Goal: Information Seeking & Learning: Check status

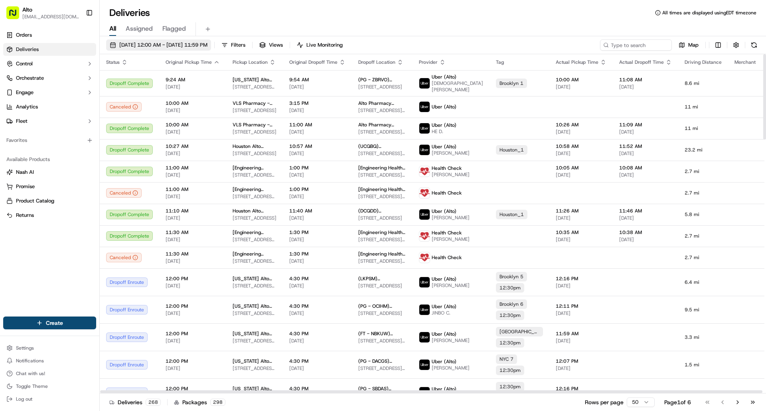
click at [186, 43] on span "[DATE] 12:00 AM - [DATE] 11:59 PM" at bounding box center [163, 44] width 88 height 7
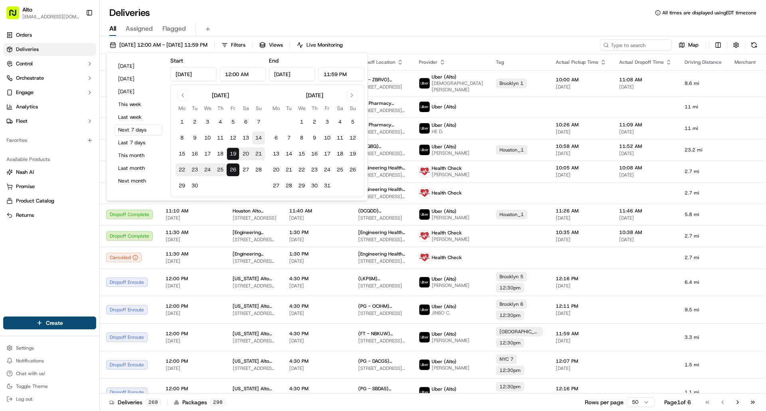
click at [258, 137] on button "14" at bounding box center [258, 138] width 13 height 13
type input "[DATE]"
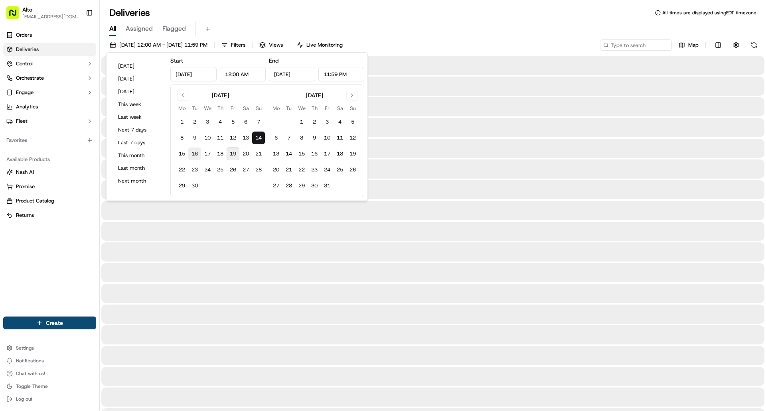
click at [196, 152] on button "16" at bounding box center [194, 154] width 13 height 13
type input "[DATE]"
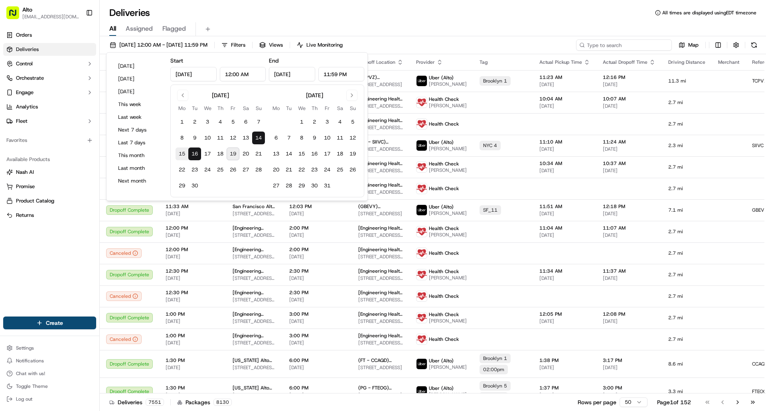
click at [620, 44] on input at bounding box center [624, 44] width 96 height 11
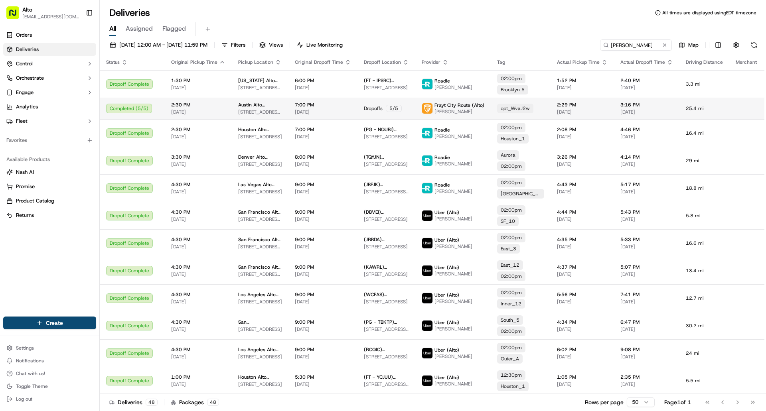
click at [249, 46] on button "Filters" at bounding box center [233, 44] width 31 height 11
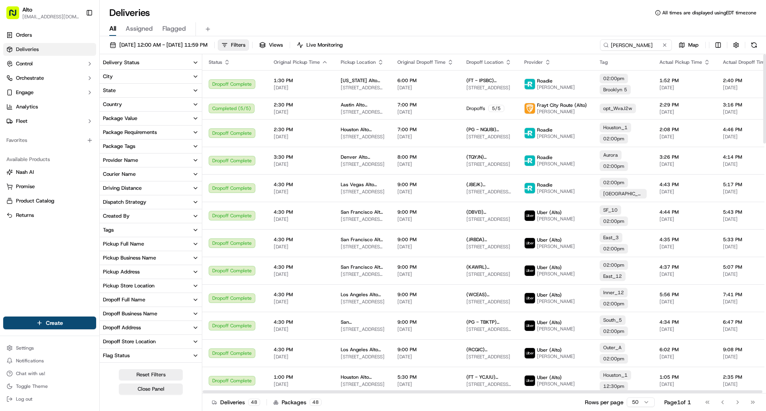
click at [413, 45] on div "[DATE] 12:00 AM - [DATE] 11:59 PM Filters Views Live Monitoring [PERSON_NAME] M…" at bounding box center [433, 46] width 666 height 15
click at [633, 45] on input "[PERSON_NAME]" at bounding box center [624, 44] width 96 height 11
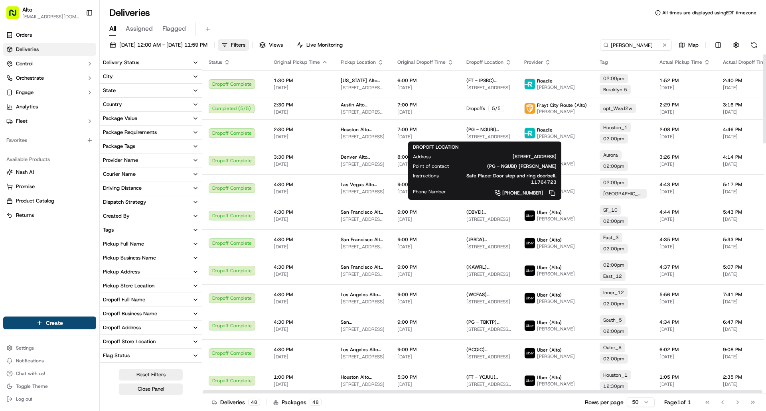
click at [509, 22] on div "All Assigned Flagged" at bounding box center [433, 29] width 666 height 14
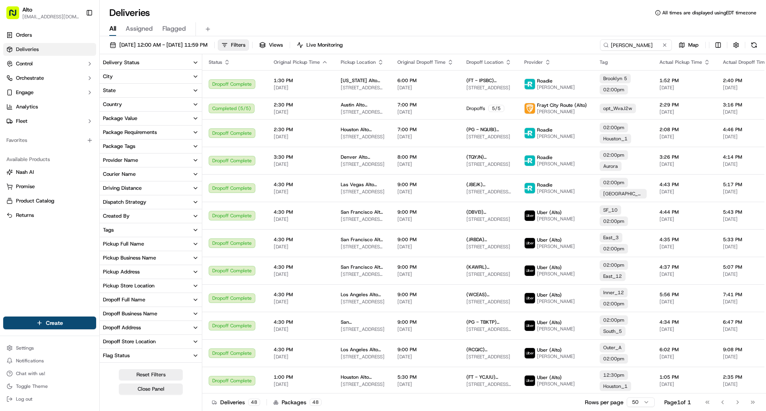
click at [396, 24] on div "All Assigned Flagged" at bounding box center [433, 29] width 666 height 14
click at [152, 41] on span "[DATE] 12:00 AM - [DATE] 11:59 PM" at bounding box center [163, 44] width 88 height 7
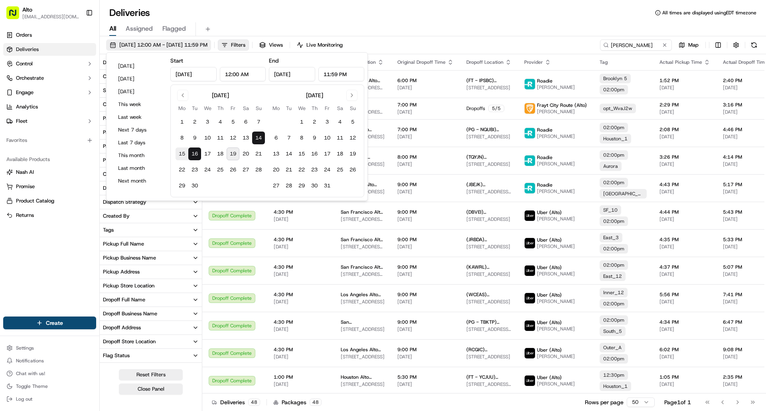
click at [181, 42] on span "[DATE] 12:00 AM - [DATE] 11:59 PM" at bounding box center [163, 44] width 88 height 7
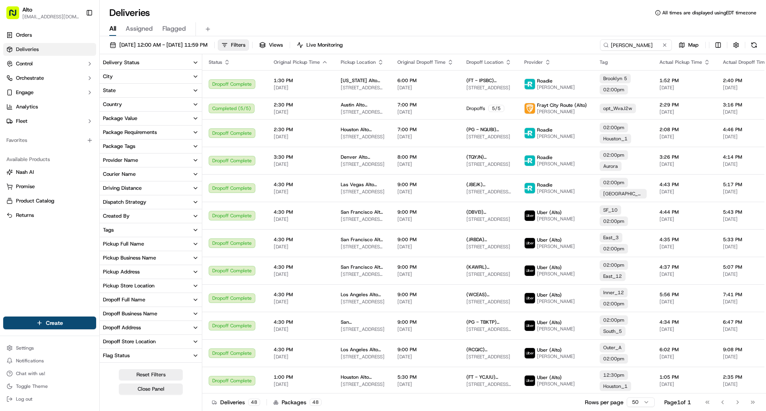
drag, startPoint x: 71, startPoint y: 49, endPoint x: 145, endPoint y: 57, distance: 74.2
click at [71, 49] on link "Deliveries" at bounding box center [49, 49] width 93 height 13
click at [187, 61] on button "Delivery Status" at bounding box center [151, 63] width 102 height 14
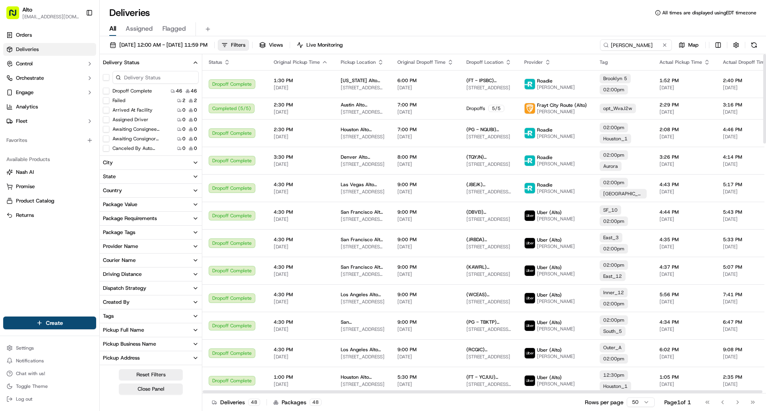
click at [211, 61] on span "Status" at bounding box center [216, 62] width 14 height 6
click at [127, 60] on div "Delivery Status" at bounding box center [121, 62] width 36 height 7
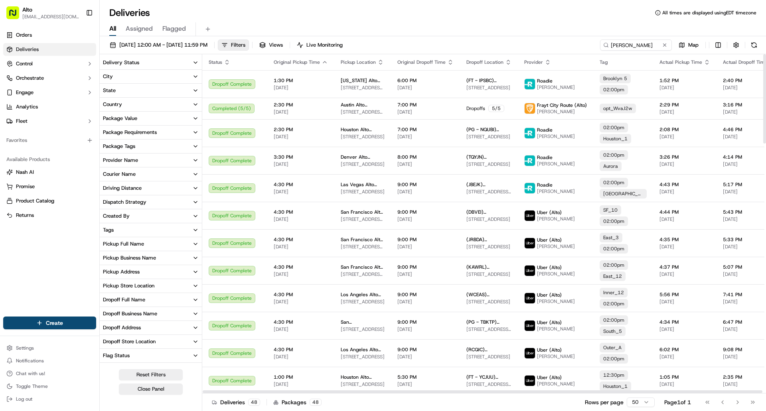
click at [237, 23] on div "All Assigned Flagged" at bounding box center [433, 29] width 666 height 14
click at [248, 61] on div "Status" at bounding box center [235, 62] width 52 height 6
click at [250, 21] on div "All Assigned Flagged" at bounding box center [433, 27] width 666 height 17
click at [245, 45] on span "Filters" at bounding box center [238, 44] width 14 height 7
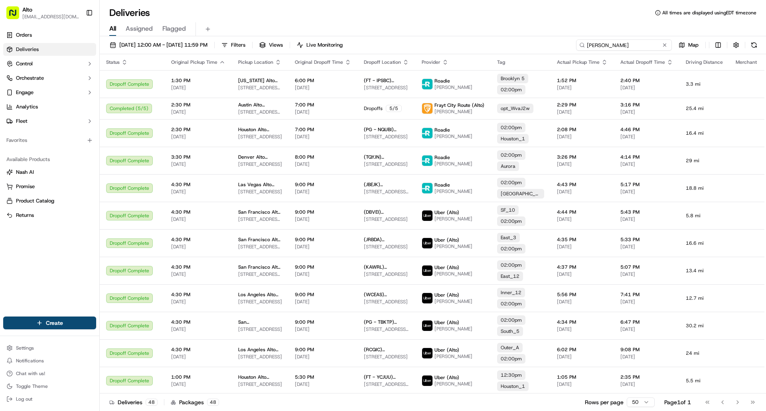
click at [632, 46] on input "[PERSON_NAME]" at bounding box center [624, 44] width 96 height 11
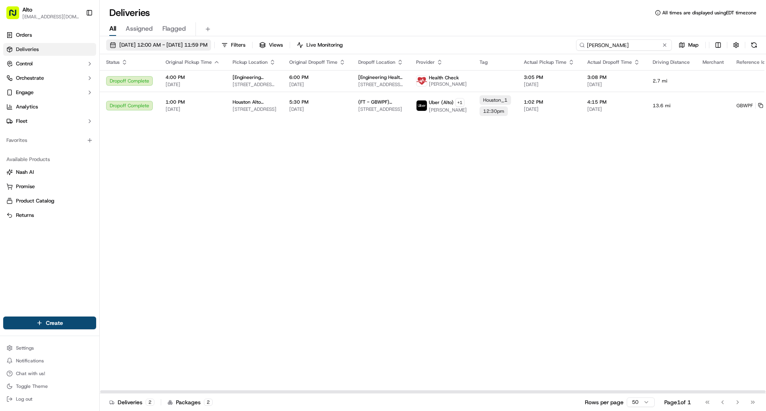
type input "[PERSON_NAME]"
click at [142, 43] on span "[DATE] 12:00 AM - [DATE] 11:59 PM" at bounding box center [163, 44] width 88 height 7
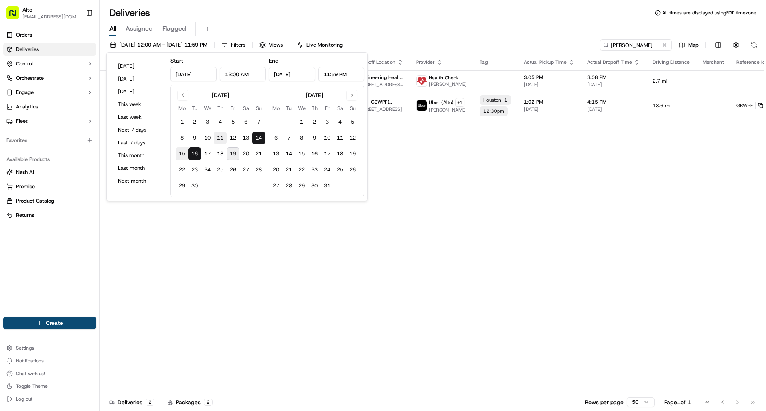
click at [225, 138] on button "11" at bounding box center [220, 138] width 13 height 13
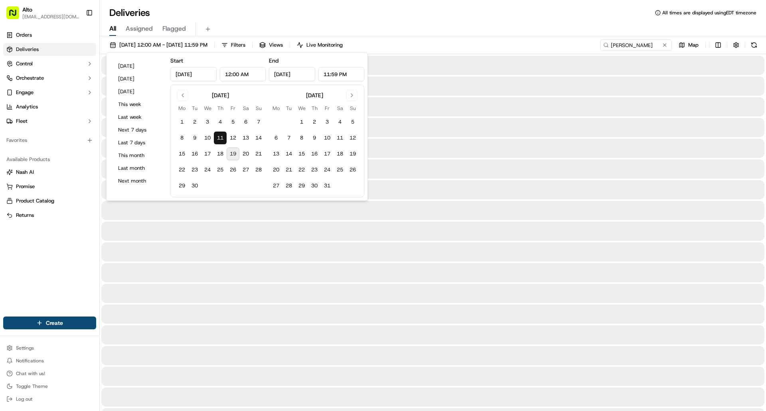
type input "[DATE]"
click at [515, 41] on div "[DATE] 12:00 AM - [DATE] 11:59 PM Filters Views Live Monitoring [PERSON_NAME] b…" at bounding box center [433, 46] width 666 height 15
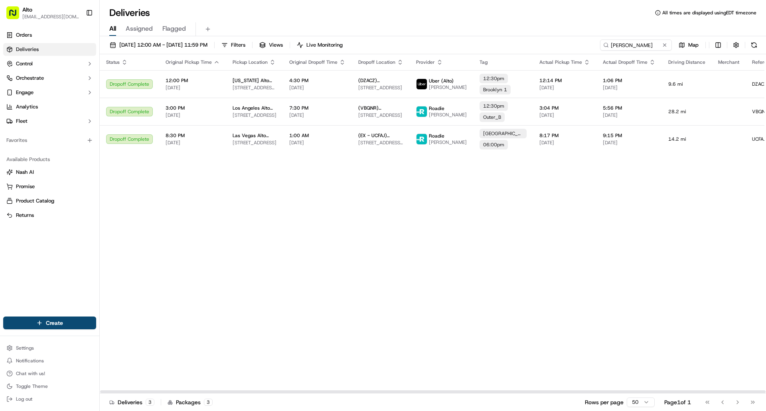
click at [313, 196] on div "Status Original Pickup Time Pickup Location Original Dropoff Time Dropoff Locat…" at bounding box center [458, 223] width 716 height 339
